Goal: Check status: Check status

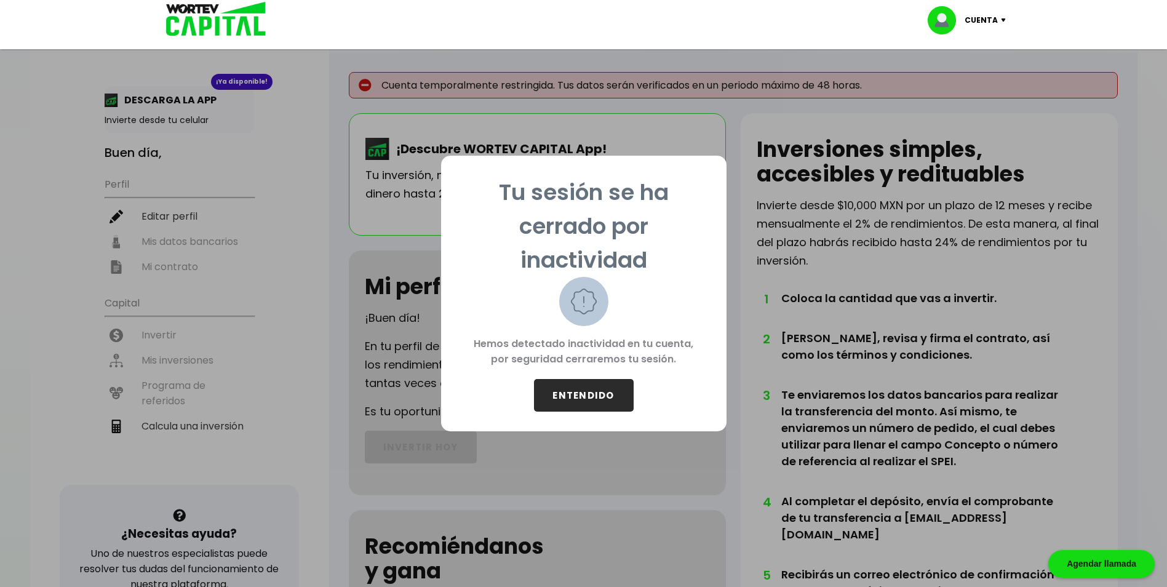
click at [589, 398] on button "ENTENDIDO" at bounding box center [584, 395] width 100 height 33
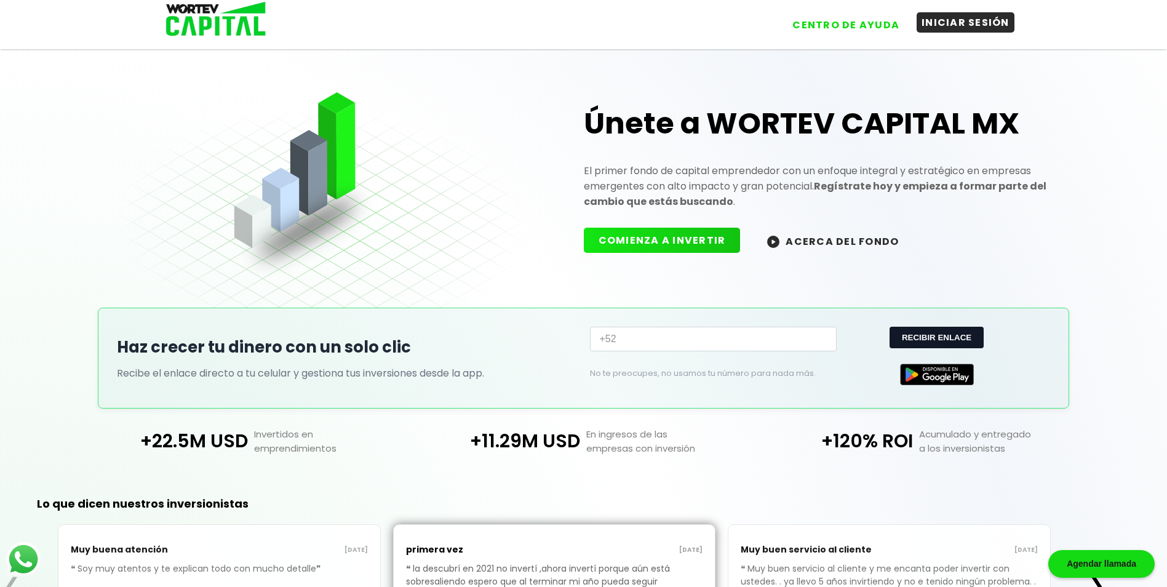
click at [939, 26] on button "INICIAR SESIÓN" at bounding box center [966, 22] width 98 height 20
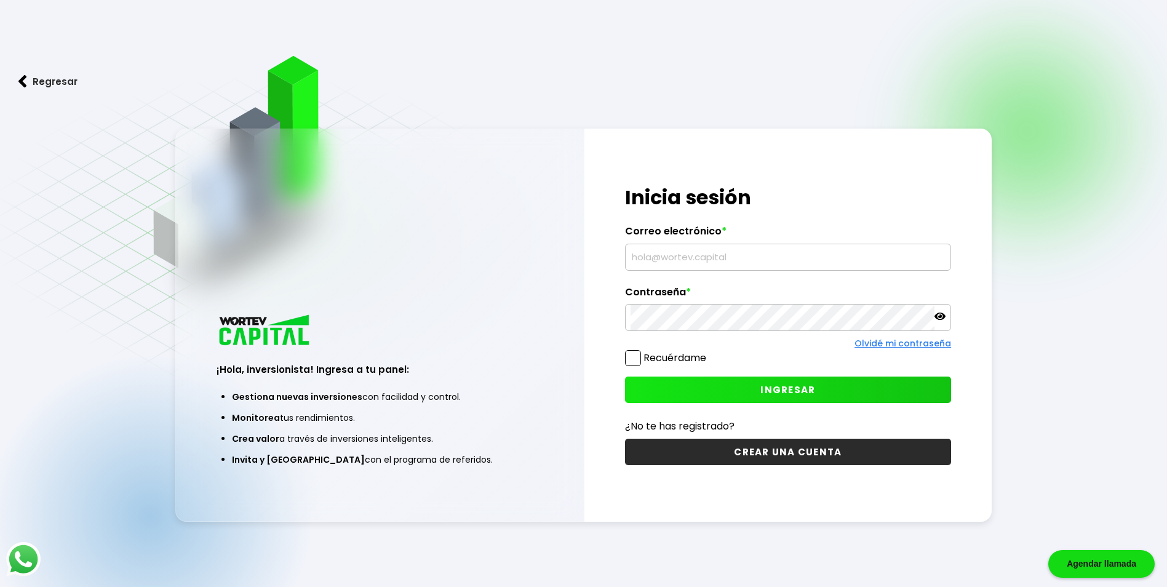
type input "[EMAIL_ADDRESS][DOMAIN_NAME]"
click at [634, 356] on span at bounding box center [633, 358] width 16 height 16
click at [709, 352] on input "Recuérdame" at bounding box center [709, 352] width 0 height 0
click at [796, 390] on span "INGRESAR" at bounding box center [788, 389] width 55 height 13
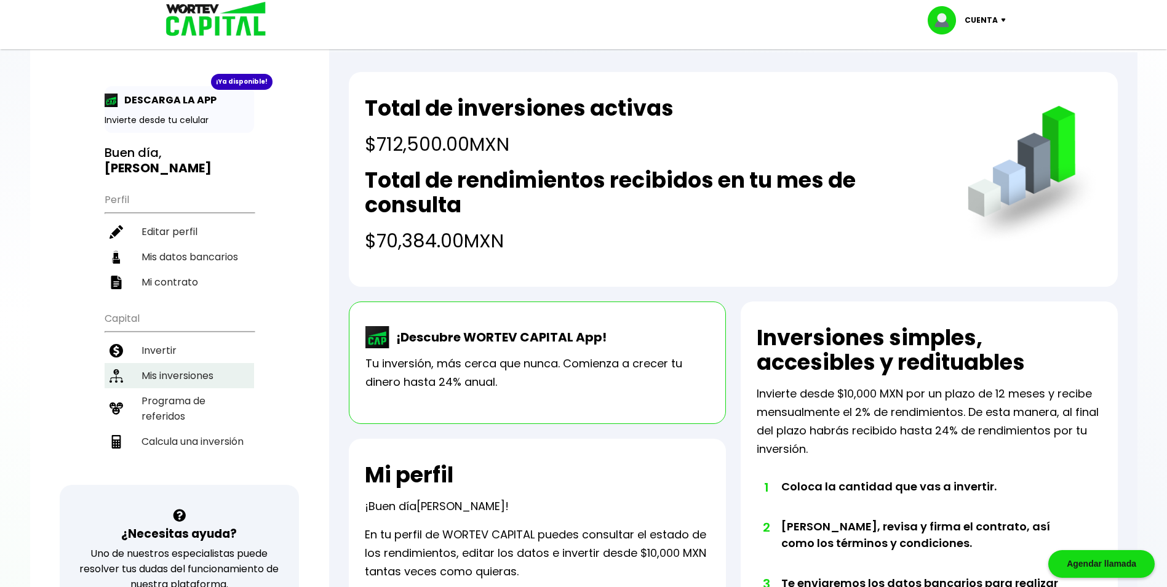
click at [193, 373] on li "Mis inversiones" at bounding box center [180, 375] width 150 height 25
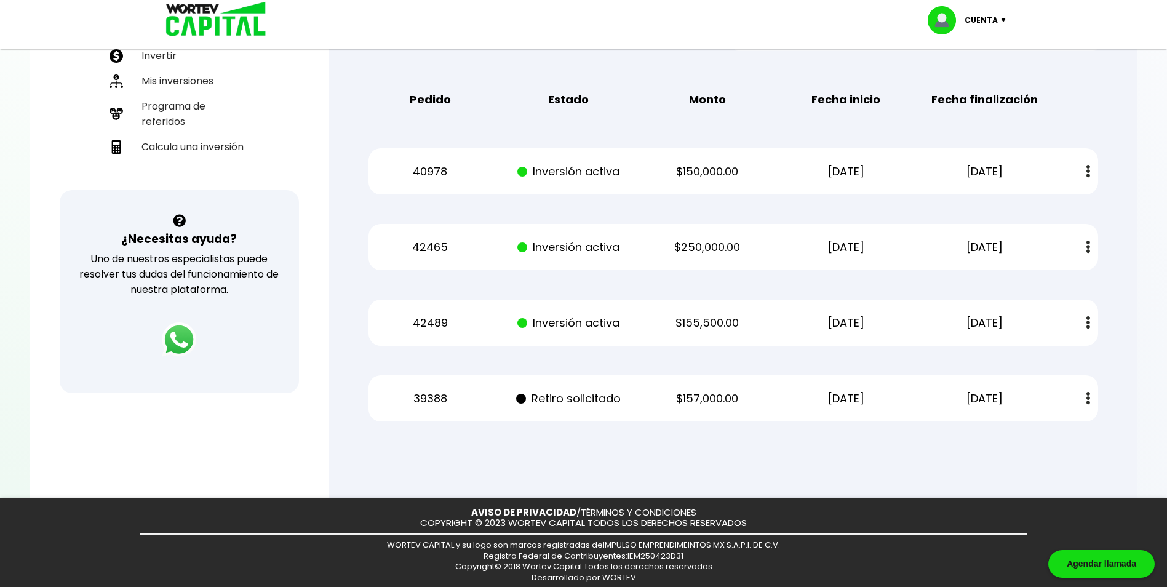
scroll to position [301, 0]
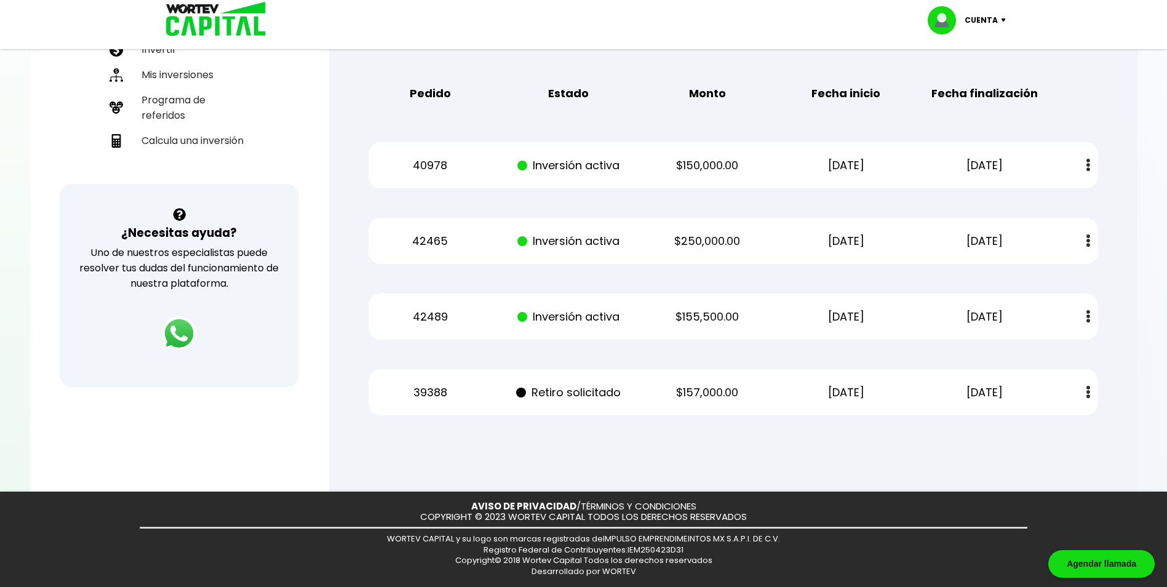
click at [1090, 391] on button at bounding box center [1088, 392] width 17 height 26
click at [1135, 350] on div "Regresar Mis inversiones Como inversionista activo de WORTEV CAPITAL, apoyas el…" at bounding box center [733, 102] width 809 height 703
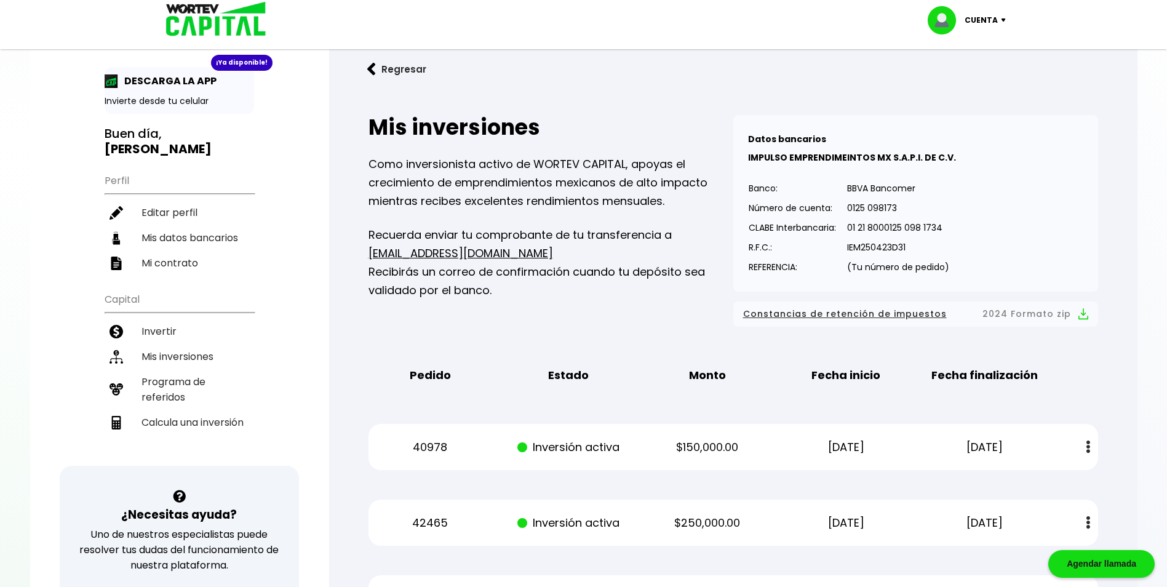
scroll to position [0, 0]
